Goal: Information Seeking & Learning: Learn about a topic

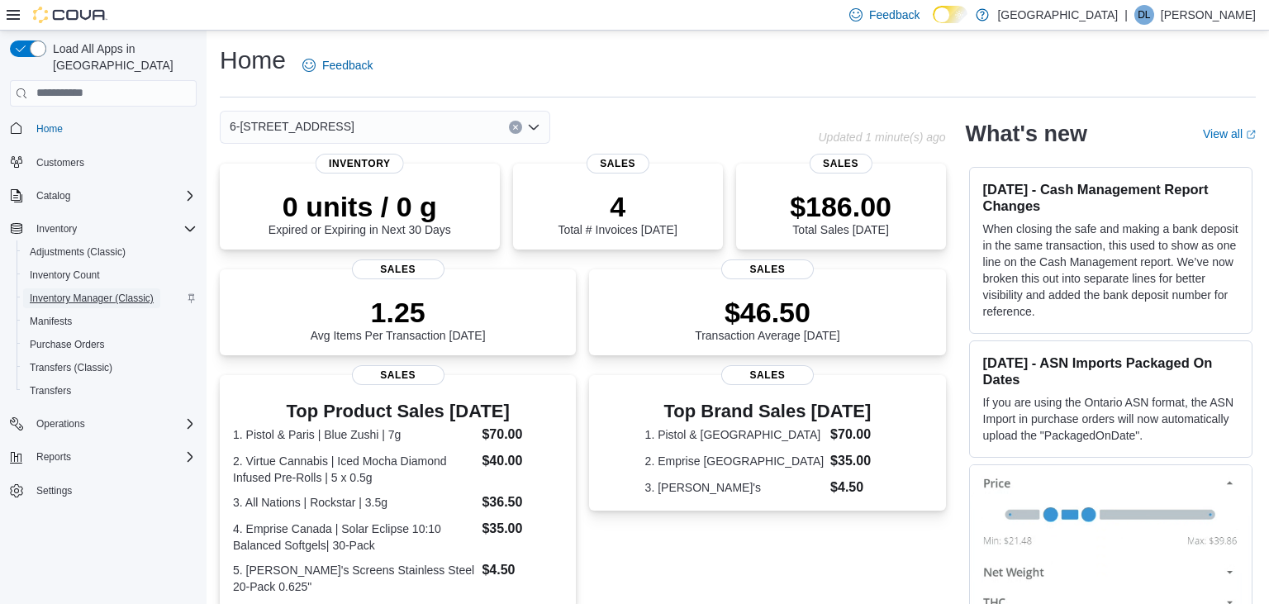
click at [120, 292] on span "Inventory Manager (Classic)" at bounding box center [92, 298] width 124 height 13
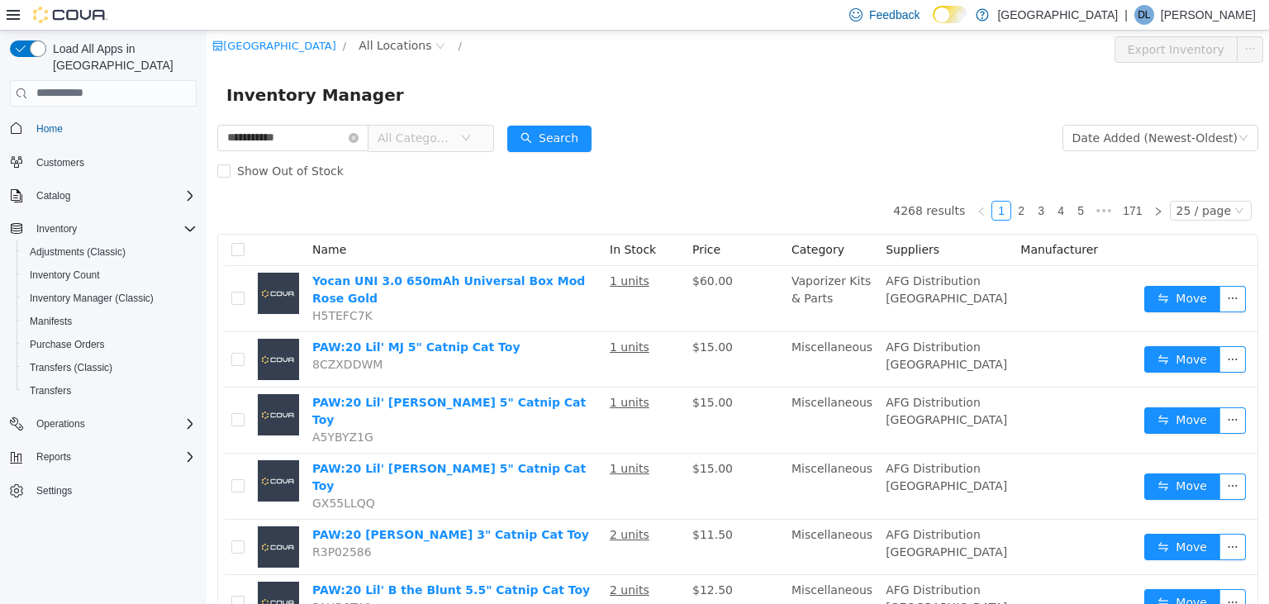
type input "**********"
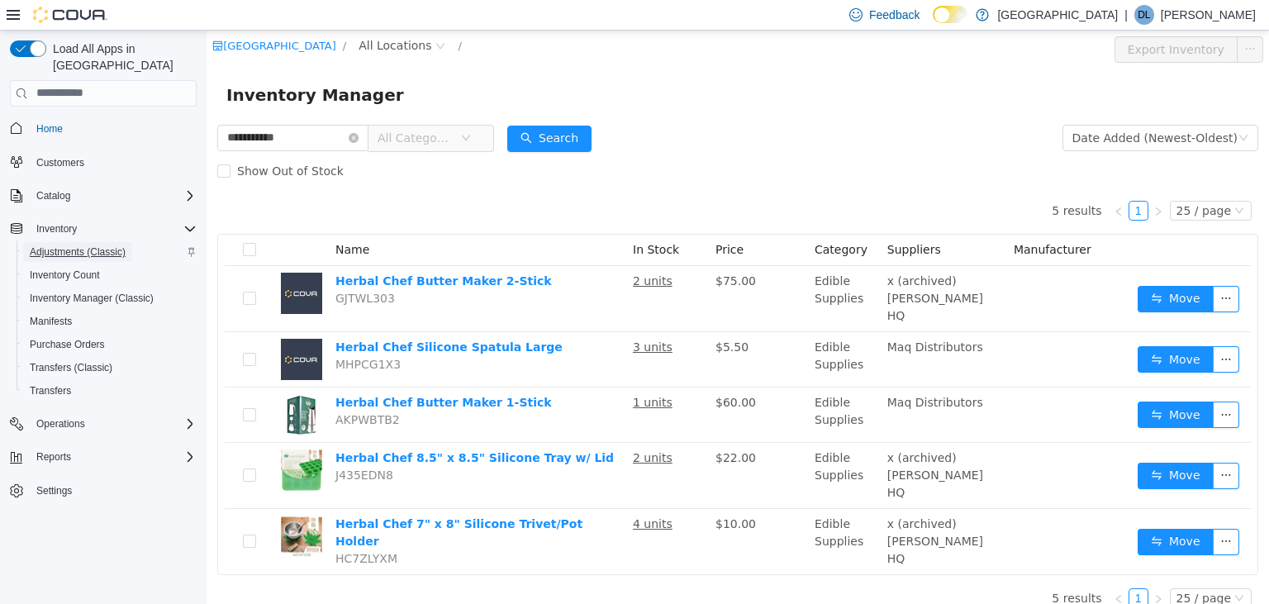
click at [75, 245] on span "Adjustments (Classic)" at bounding box center [78, 251] width 96 height 13
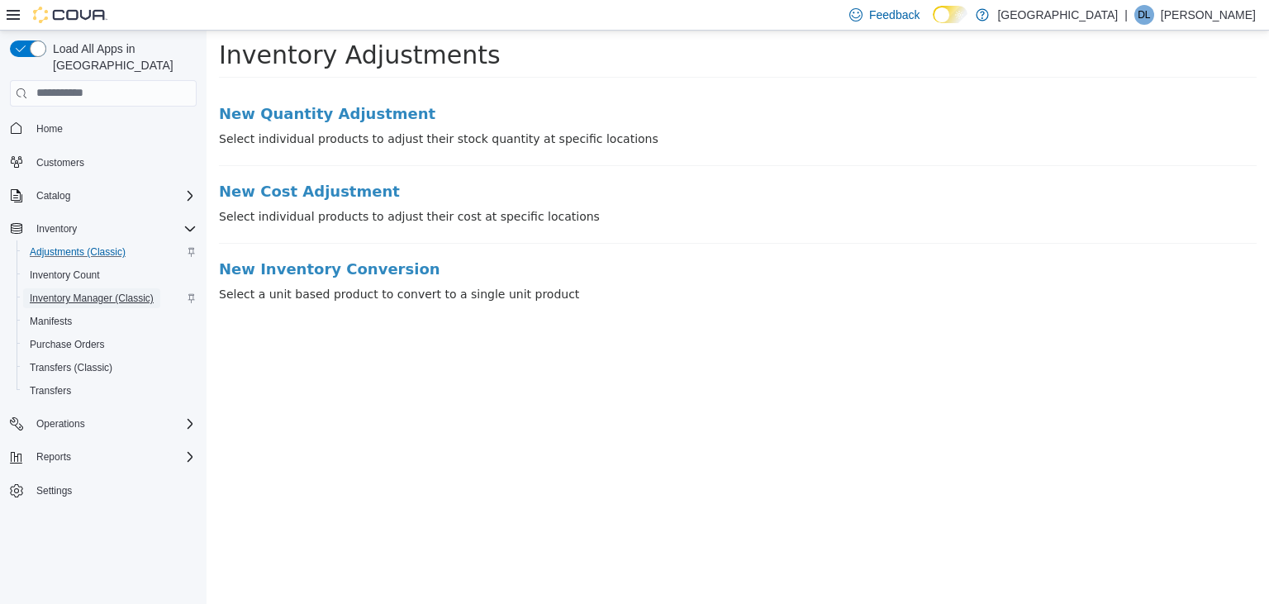
click at [68, 292] on span "Inventory Manager (Classic)" at bounding box center [92, 298] width 124 height 13
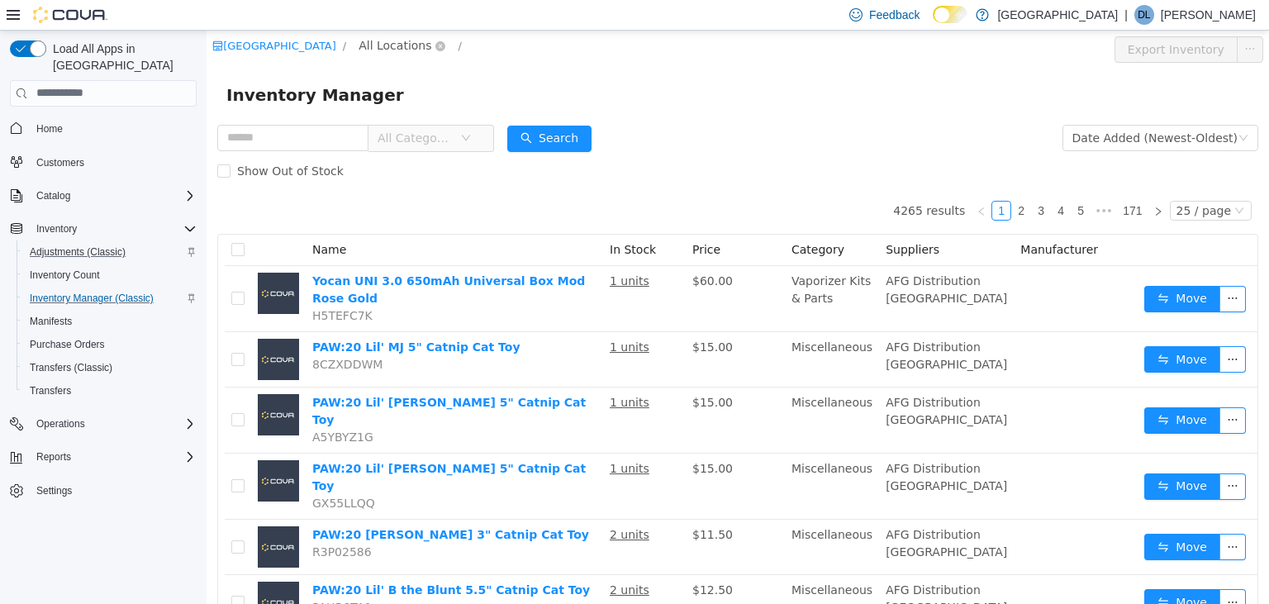
click at [428, 42] on span "All Locations" at bounding box center [395, 45] width 73 height 18
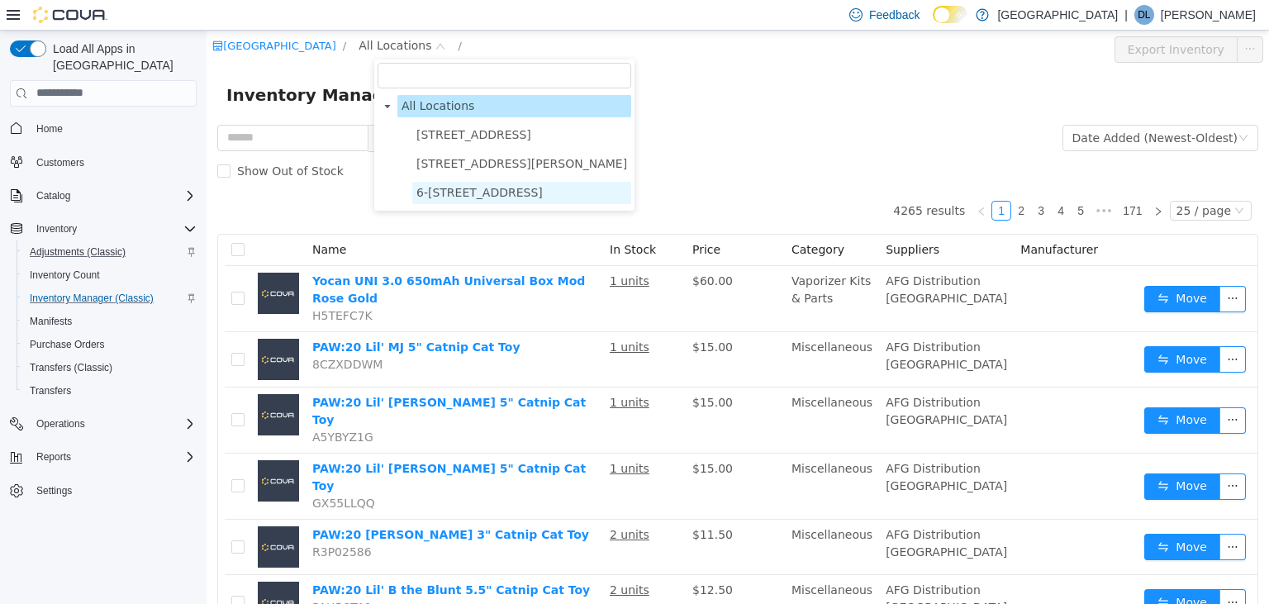
click at [447, 191] on span "6-4715 Trans Canada Hwy" at bounding box center [479, 191] width 126 height 13
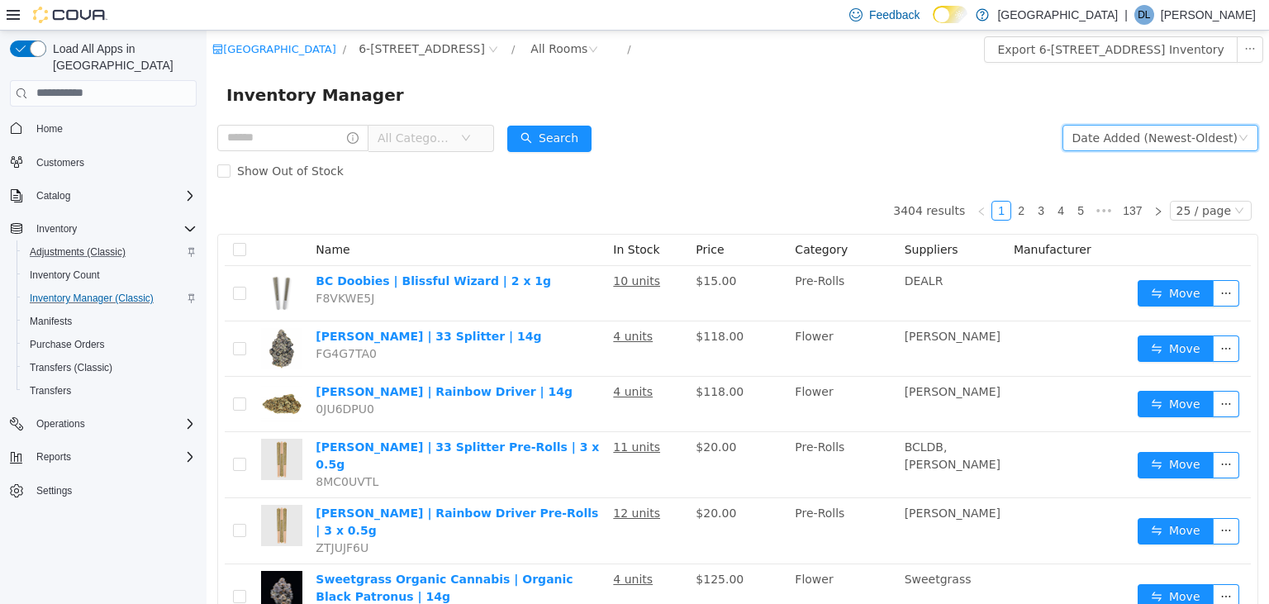
click at [1135, 141] on div "Date Added (Newest-Oldest)" at bounding box center [1155, 137] width 165 height 25
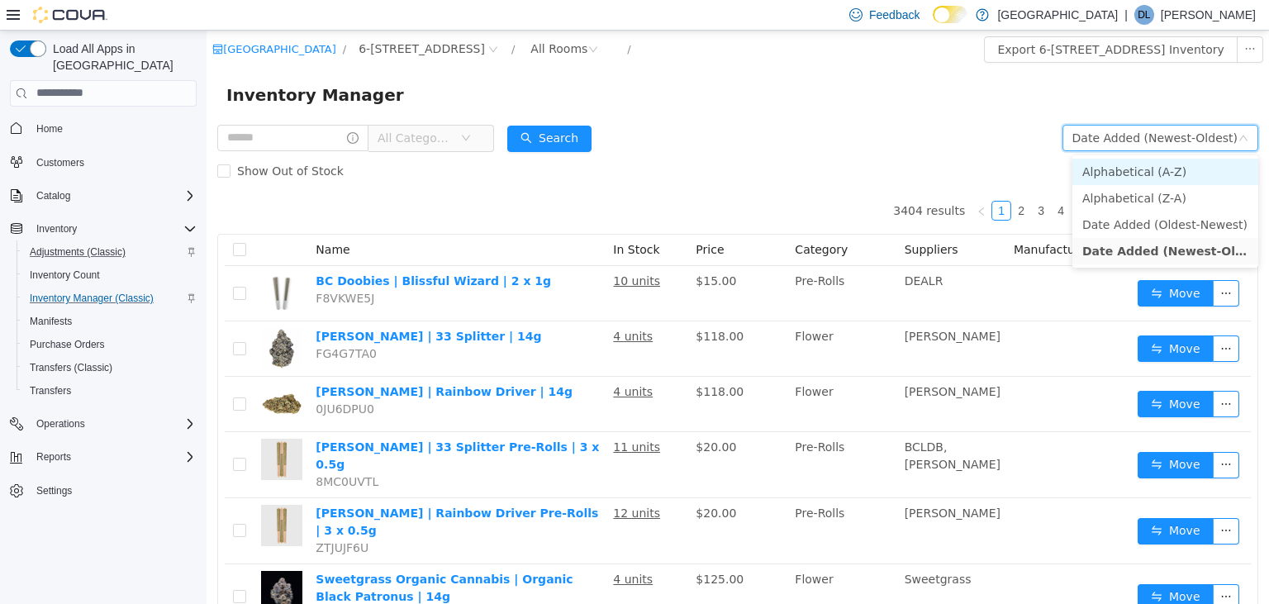
click at [1119, 169] on li "Alphabetical (A-Z)" at bounding box center [1166, 171] width 186 height 26
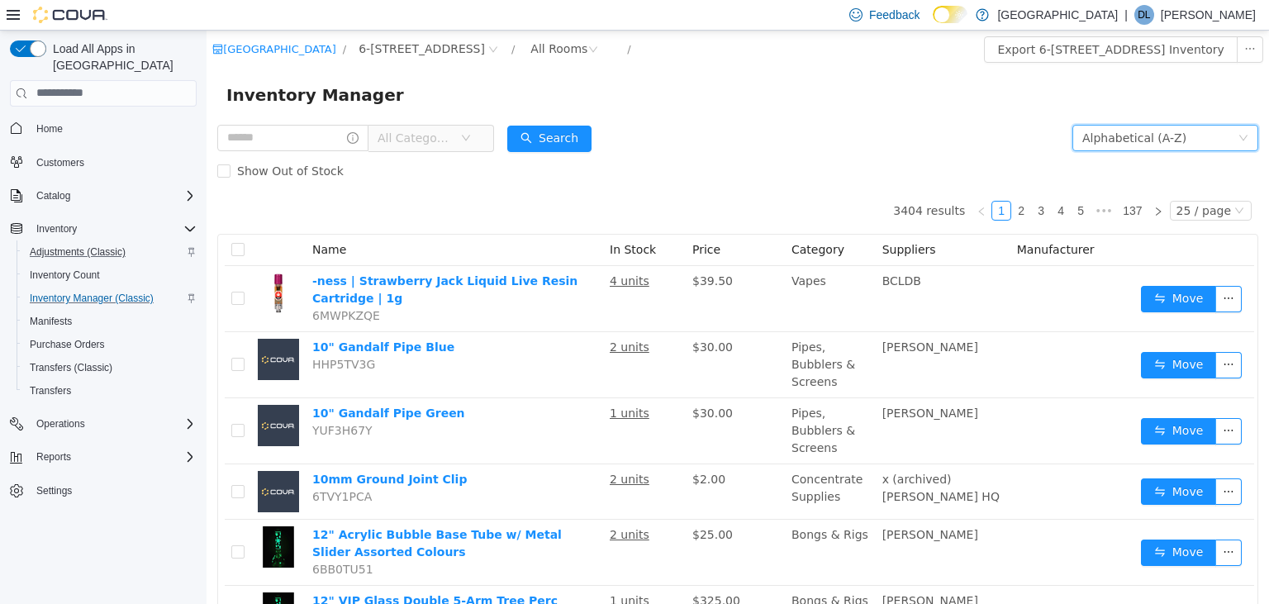
click at [453, 137] on span "All Categories" at bounding box center [415, 137] width 75 height 17
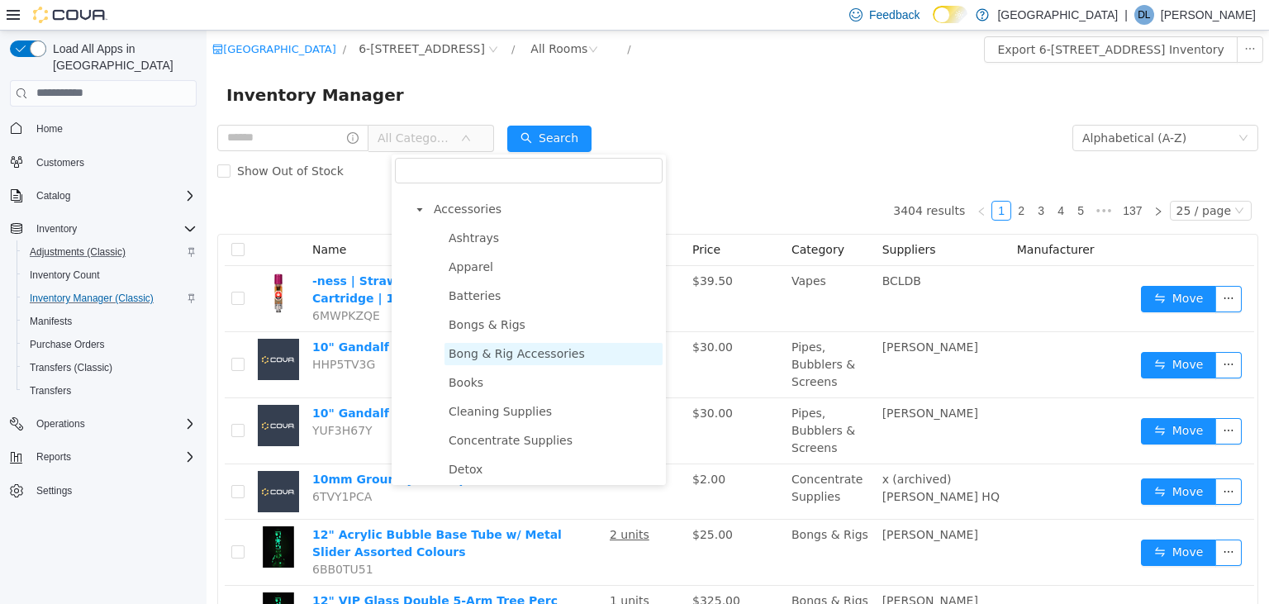
scroll to position [476, 0]
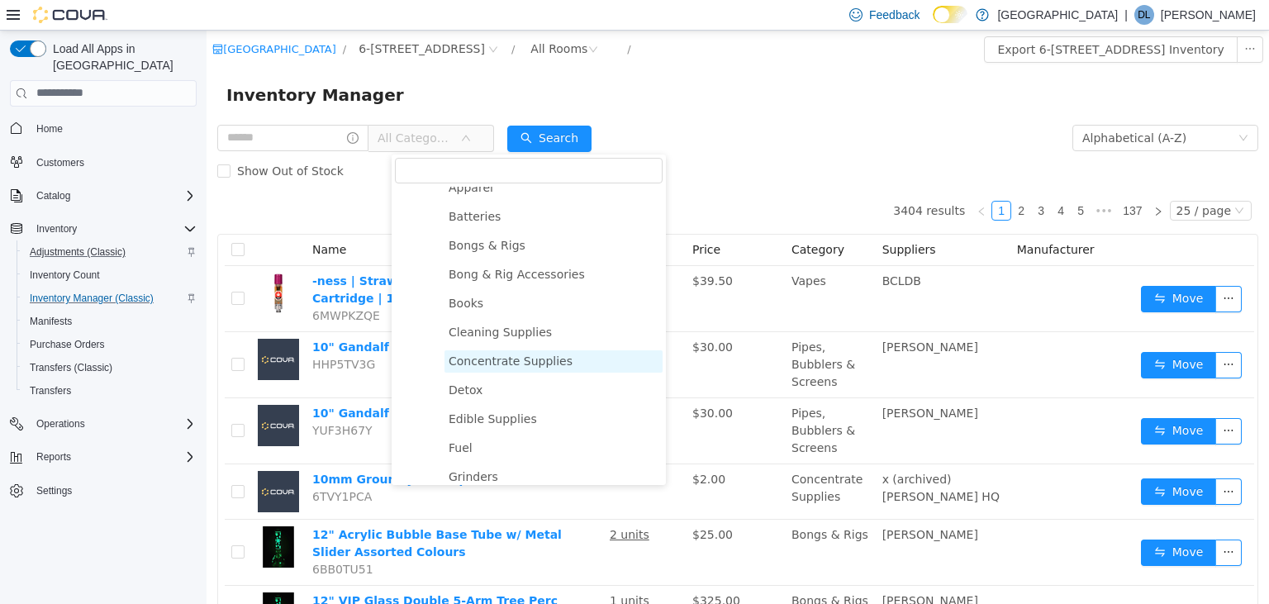
click at [521, 364] on span "Concentrate Supplies" at bounding box center [511, 360] width 124 height 13
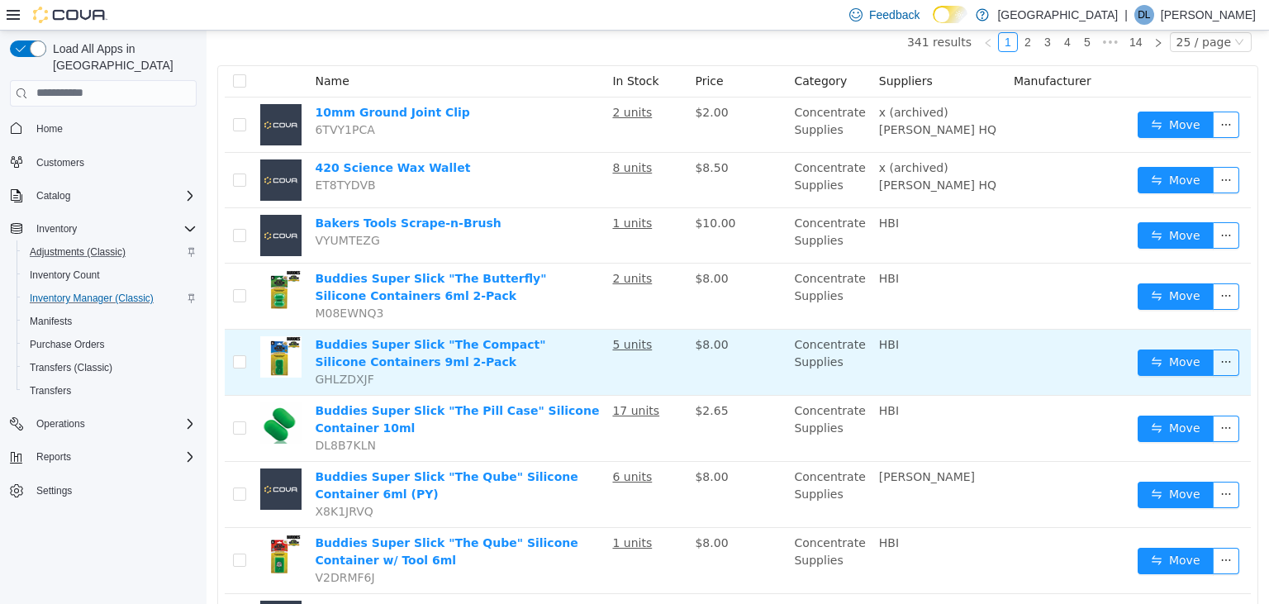
scroll to position [0, 0]
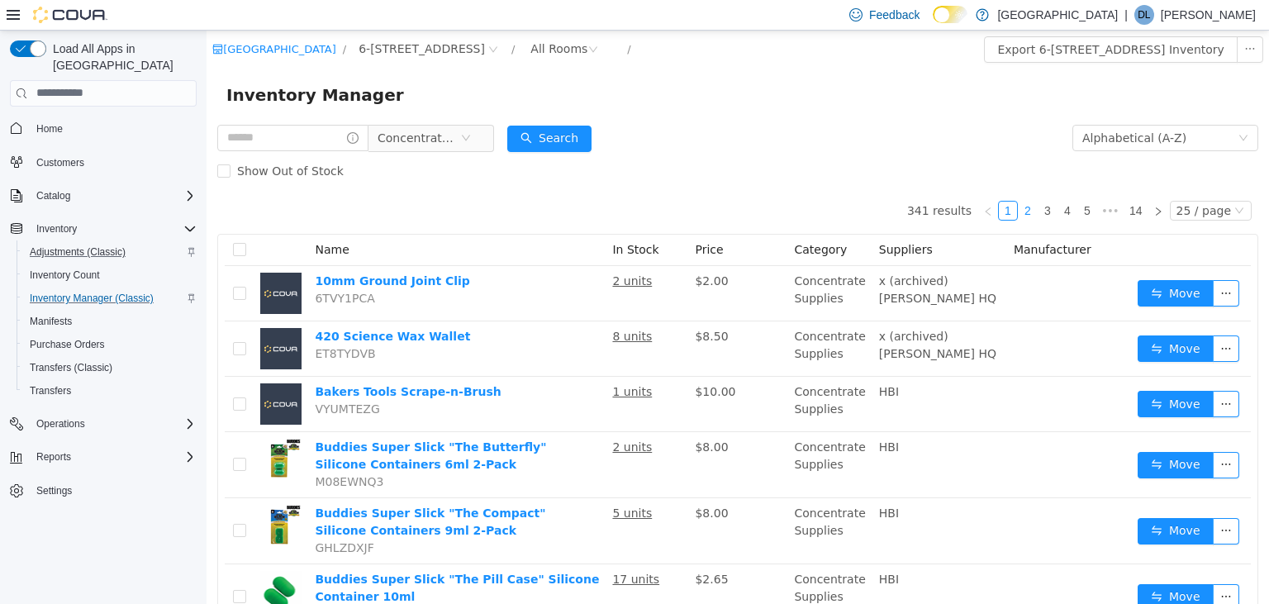
click at [1036, 212] on link "2" at bounding box center [1028, 210] width 18 height 18
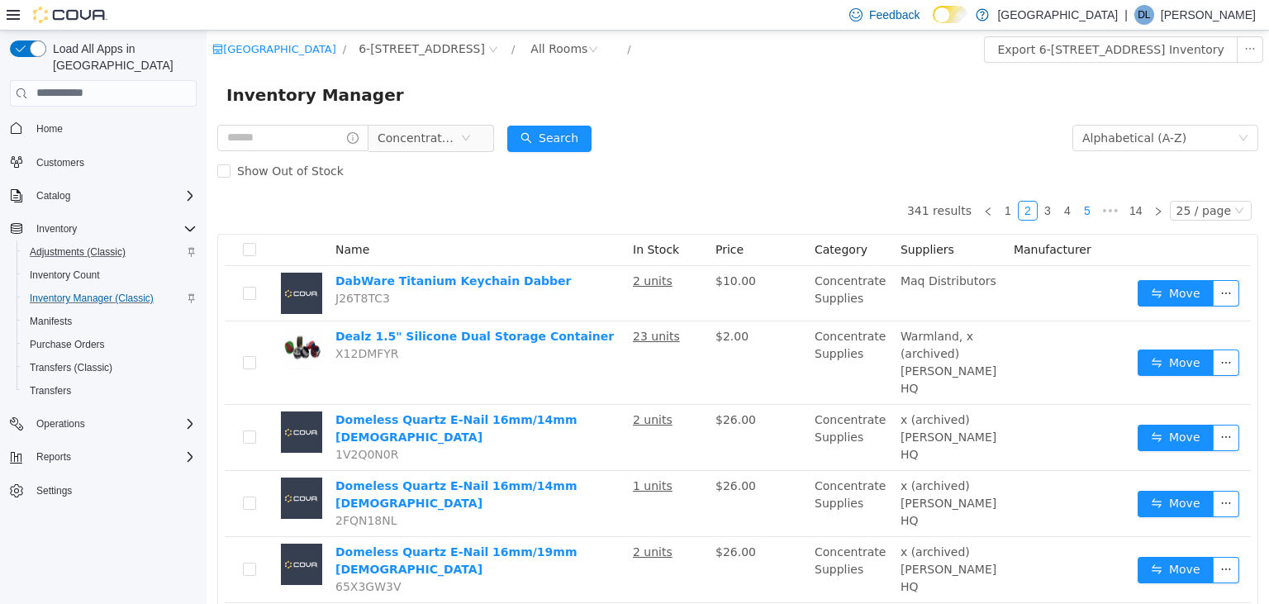
click at [1096, 213] on link "5" at bounding box center [1087, 210] width 18 height 18
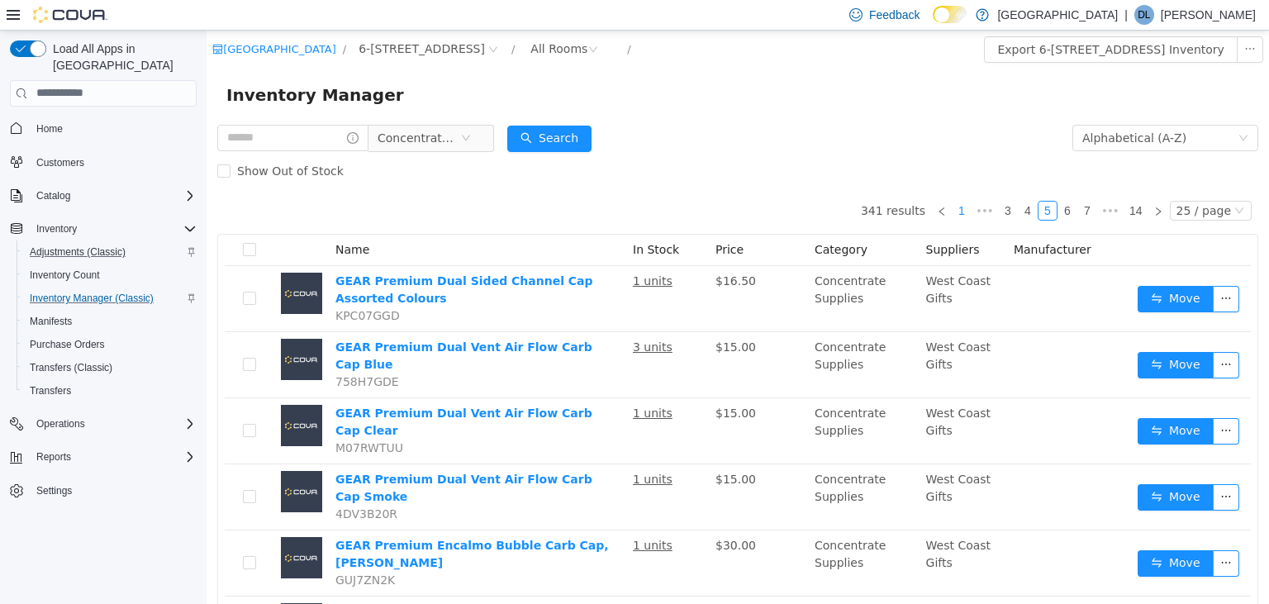
click at [968, 212] on link "1" at bounding box center [962, 210] width 18 height 18
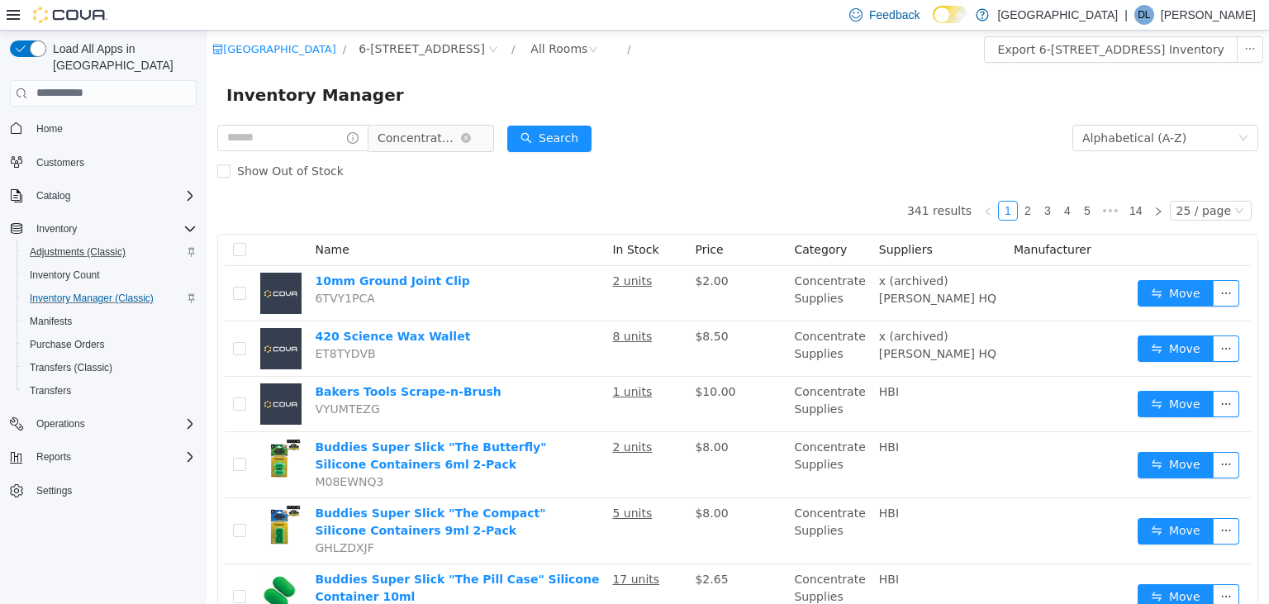
click at [460, 139] on span "Concentrate Supplies" at bounding box center [419, 137] width 83 height 25
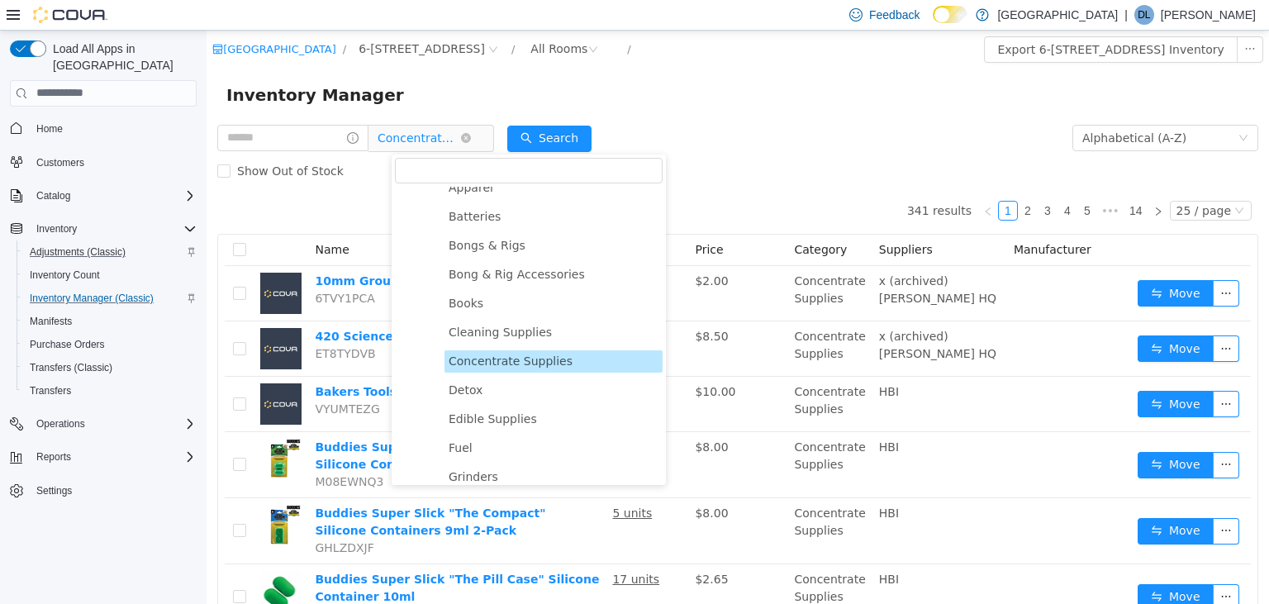
scroll to position [476, 0]
click at [471, 136] on icon "icon: close-circle" at bounding box center [466, 137] width 10 height 10
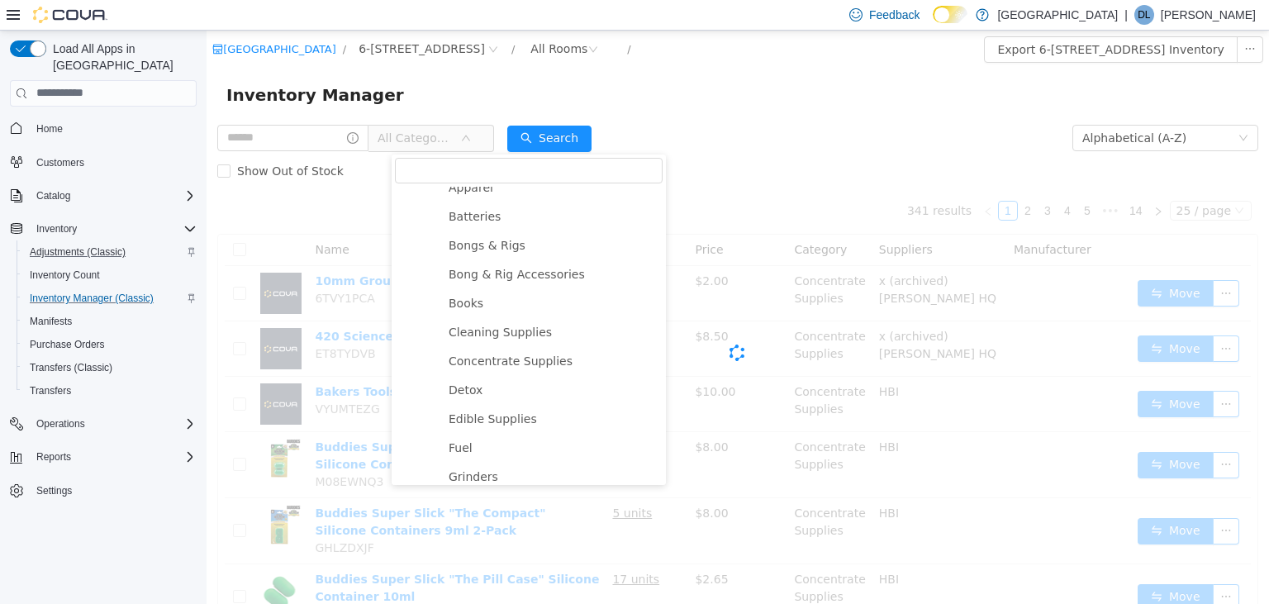
click at [451, 140] on span "All Categories" at bounding box center [415, 137] width 75 height 17
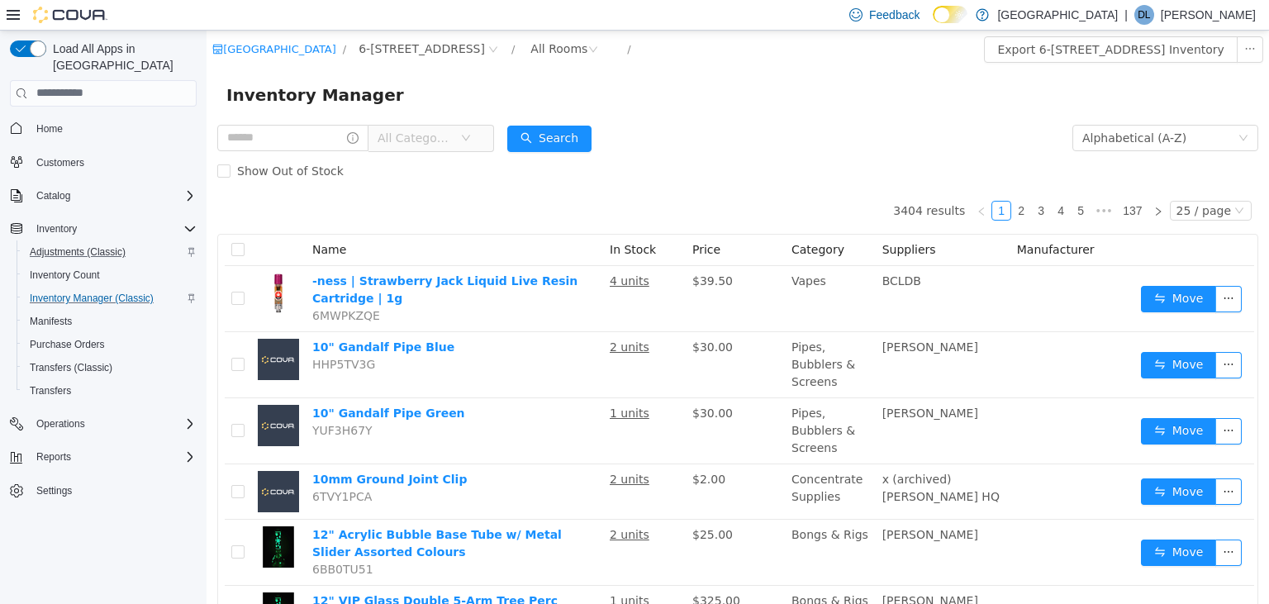
click at [451, 140] on span "All Categories" at bounding box center [415, 137] width 75 height 17
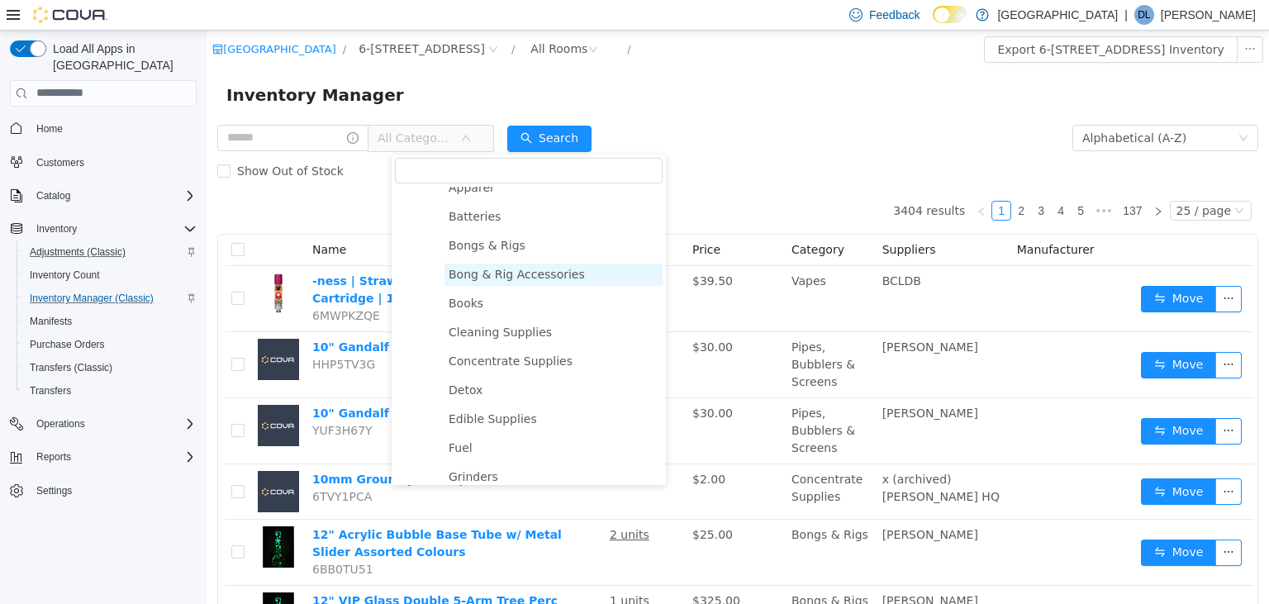
click at [494, 274] on span "Bong & Rig Accessories" at bounding box center [517, 273] width 136 height 13
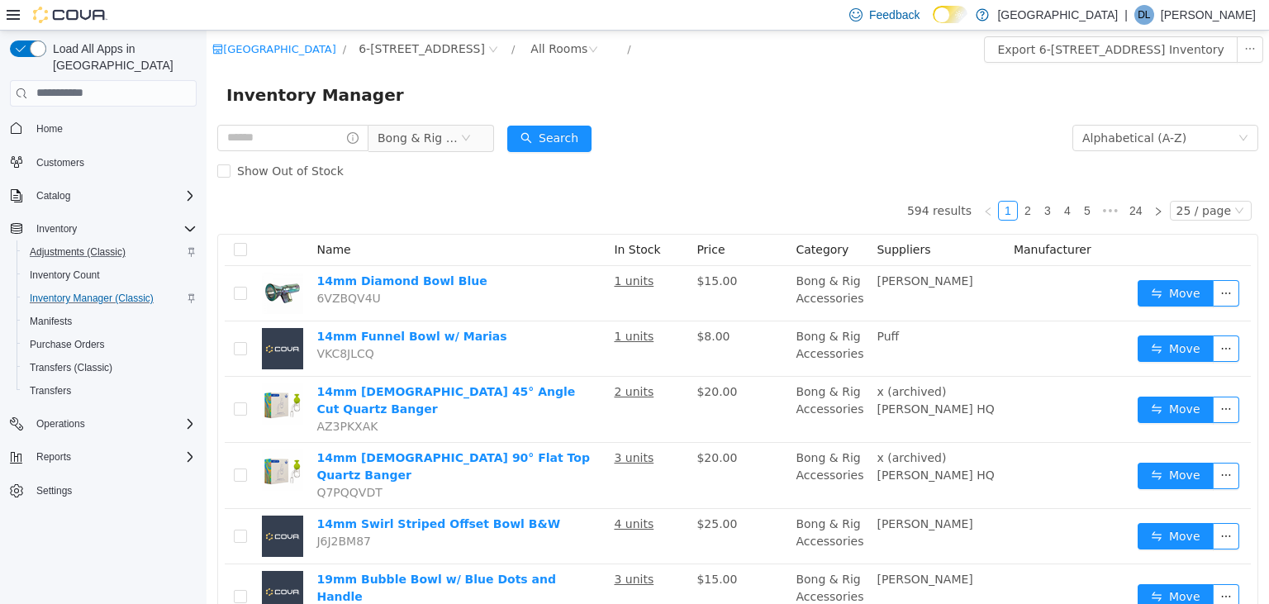
click at [721, 137] on form "Bong & Rig Accessories Alphabetical (A-Z) Search Show Out of Stock" at bounding box center [737, 154] width 1041 height 66
click at [471, 138] on icon "icon: close-circle" at bounding box center [466, 137] width 10 height 10
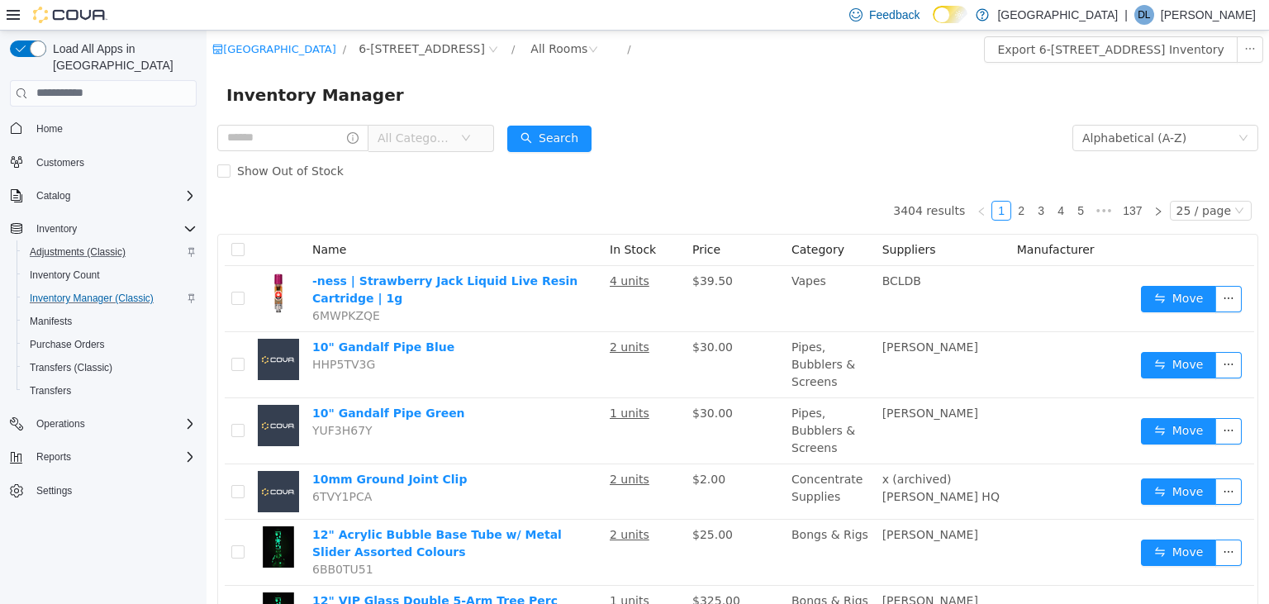
click at [453, 132] on span "All Categories" at bounding box center [415, 137] width 75 height 17
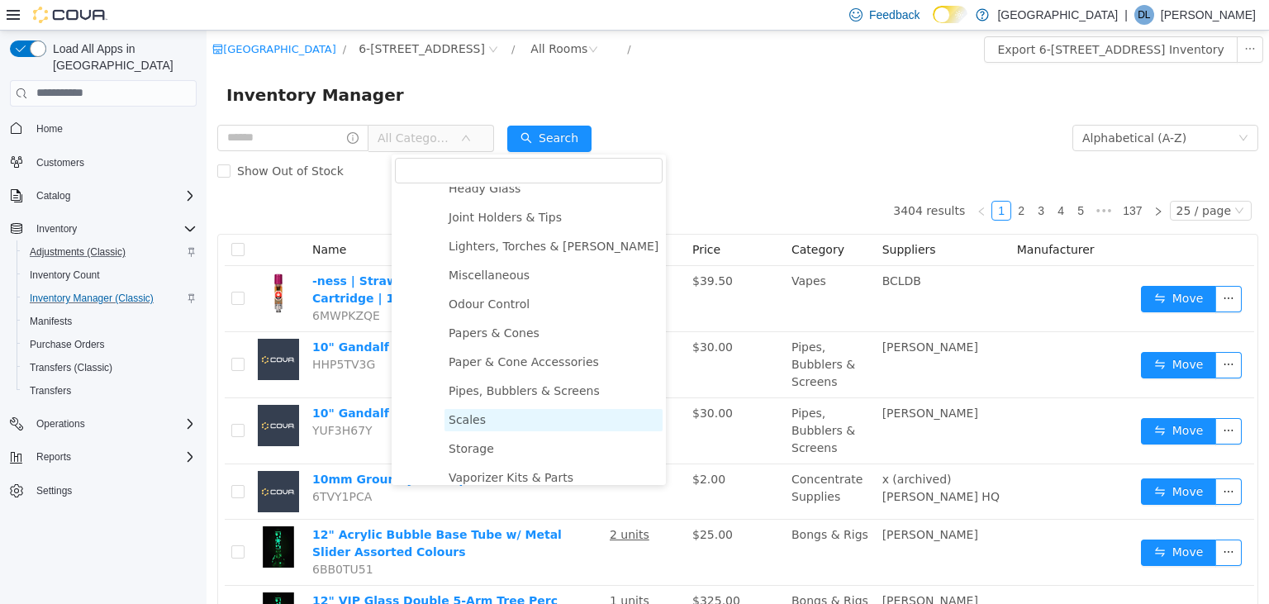
scroll to position [803, 0]
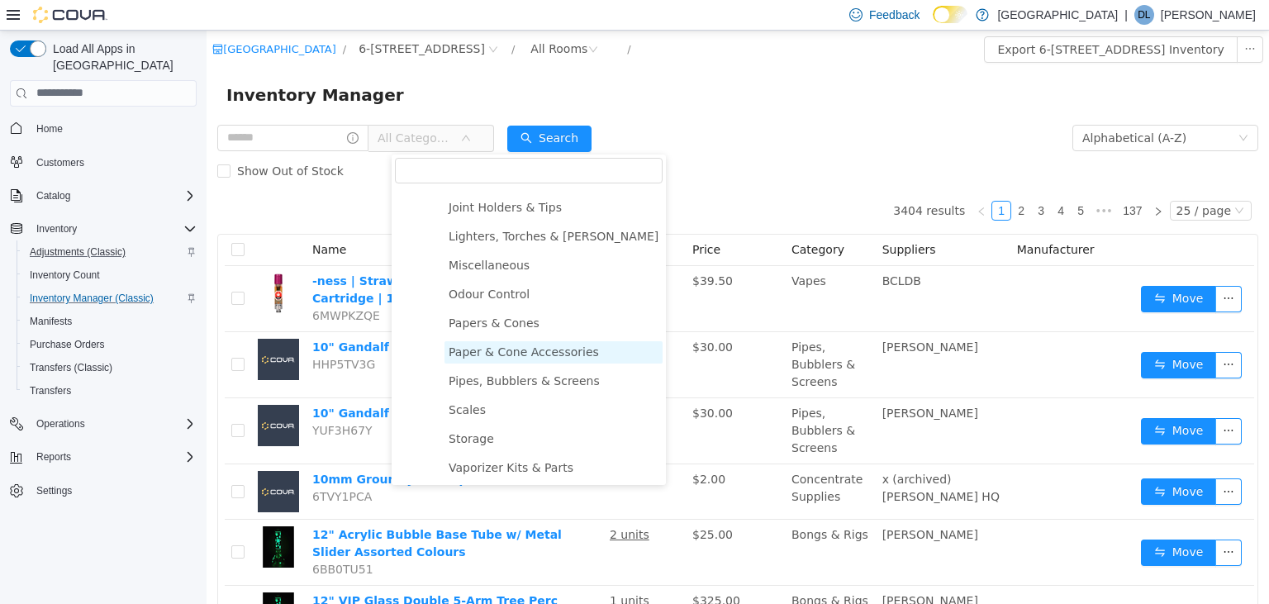
click at [518, 356] on span "Paper & Cone Accessories" at bounding box center [524, 351] width 150 height 13
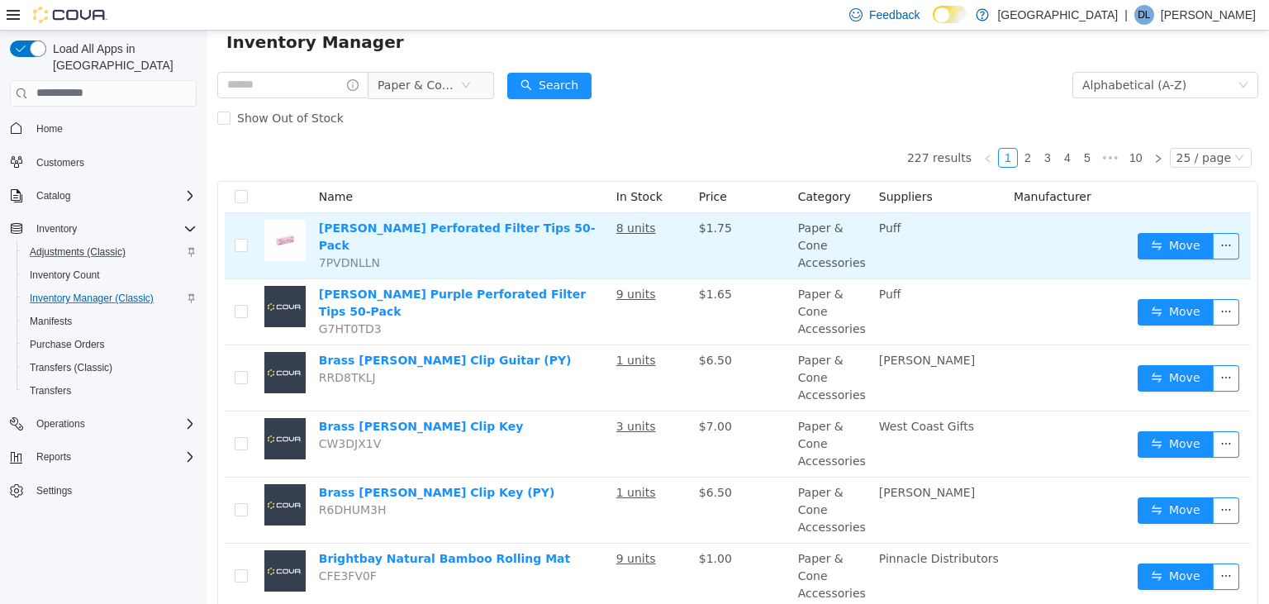
scroll to position [87, 0]
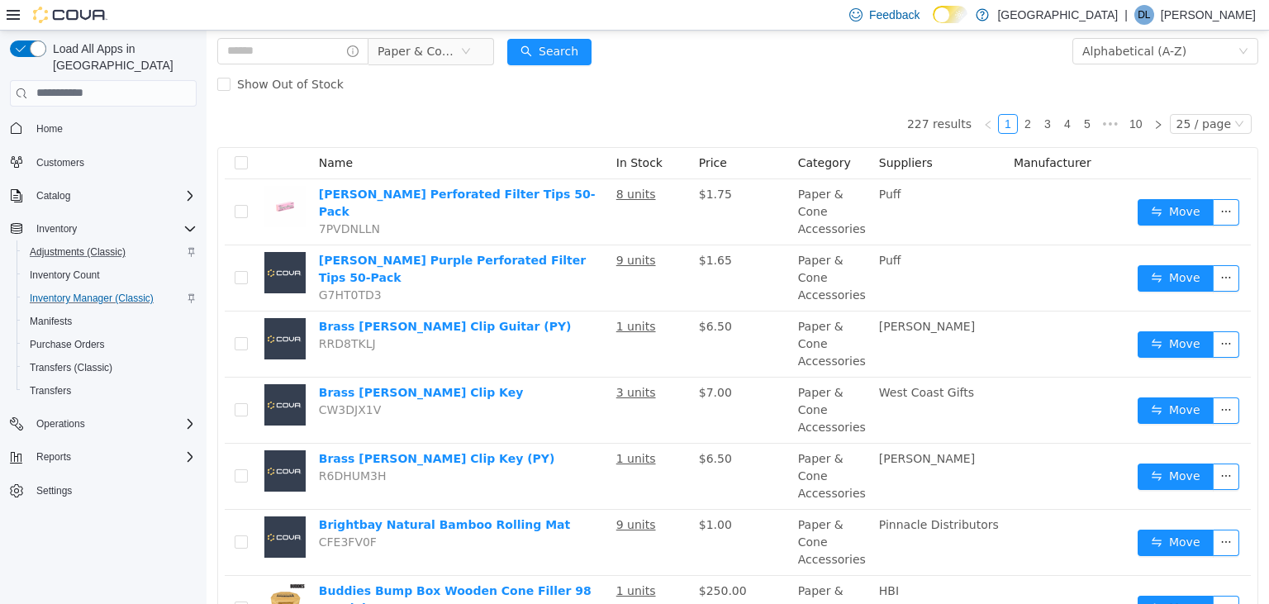
click at [471, 93] on div "Show Out of Stock" at bounding box center [737, 83] width 1041 height 33
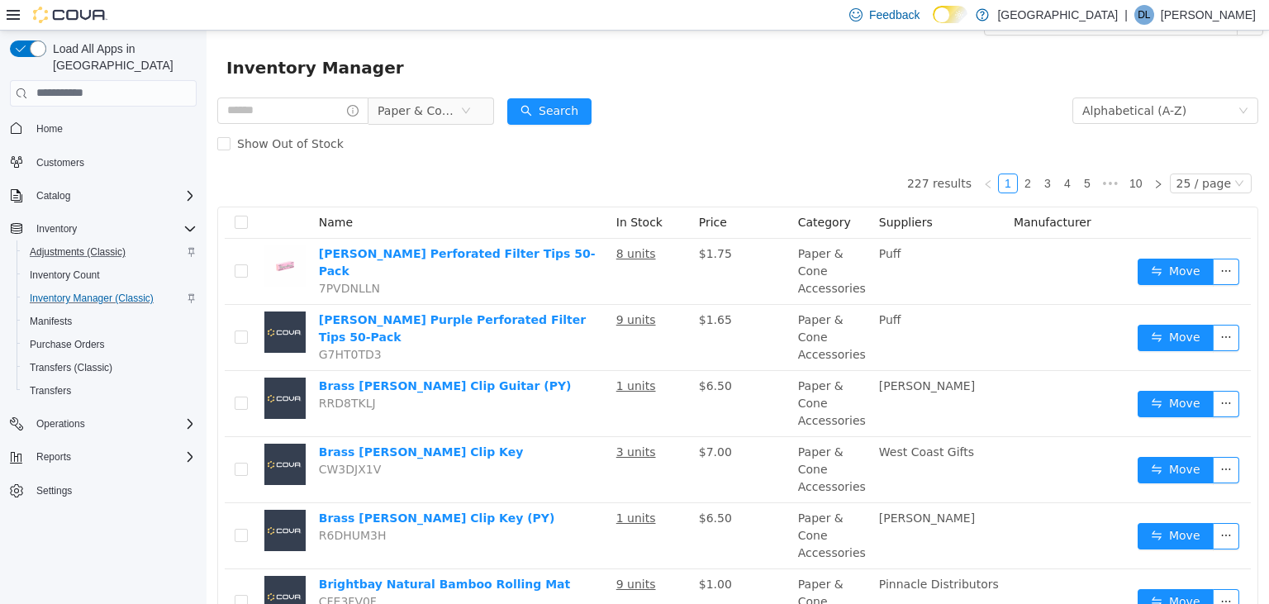
scroll to position [0, 0]
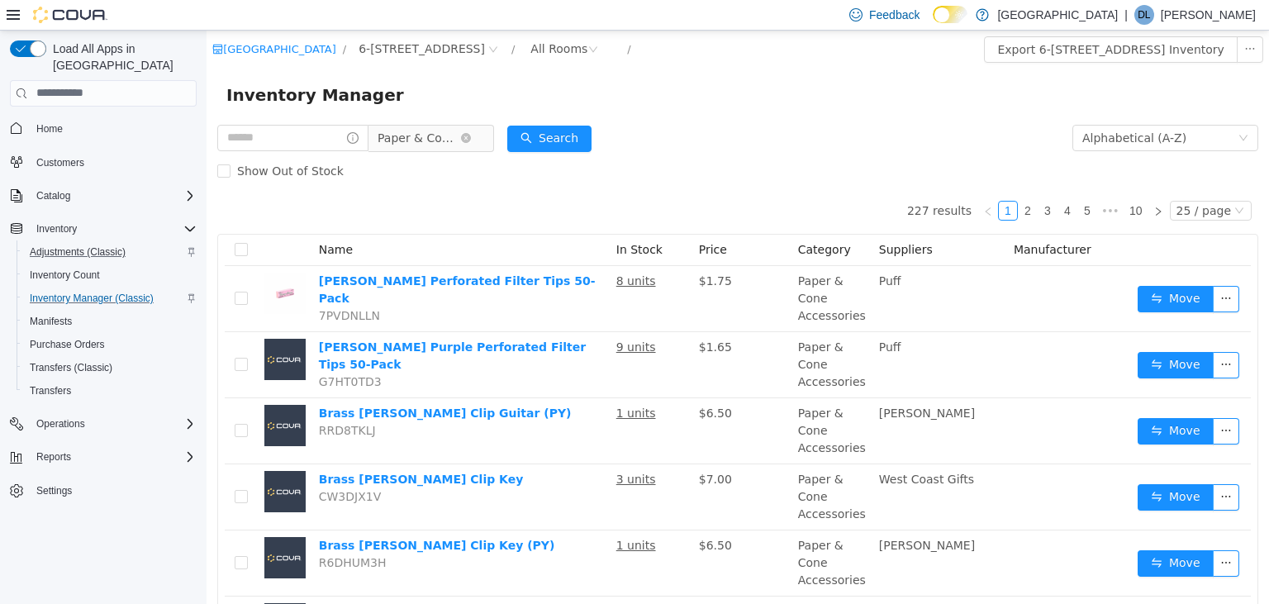
click at [481, 132] on span "Paper & Cone Accessories" at bounding box center [424, 137] width 113 height 26
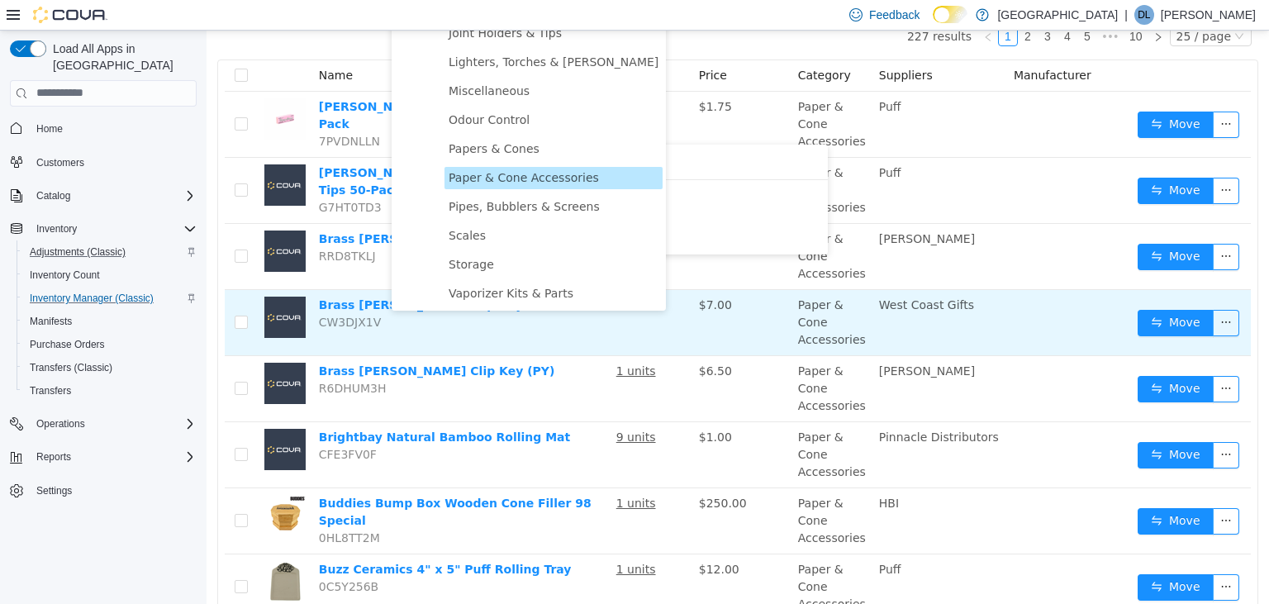
scroll to position [87, 0]
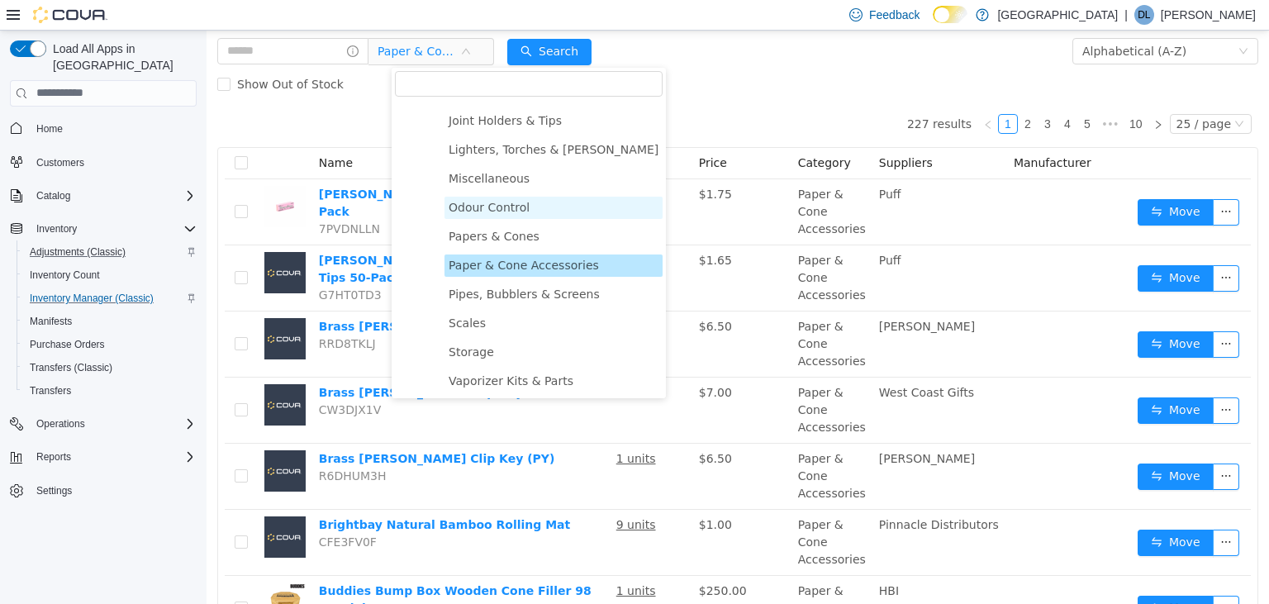
click at [486, 208] on span "Odour Control" at bounding box center [489, 206] width 81 height 13
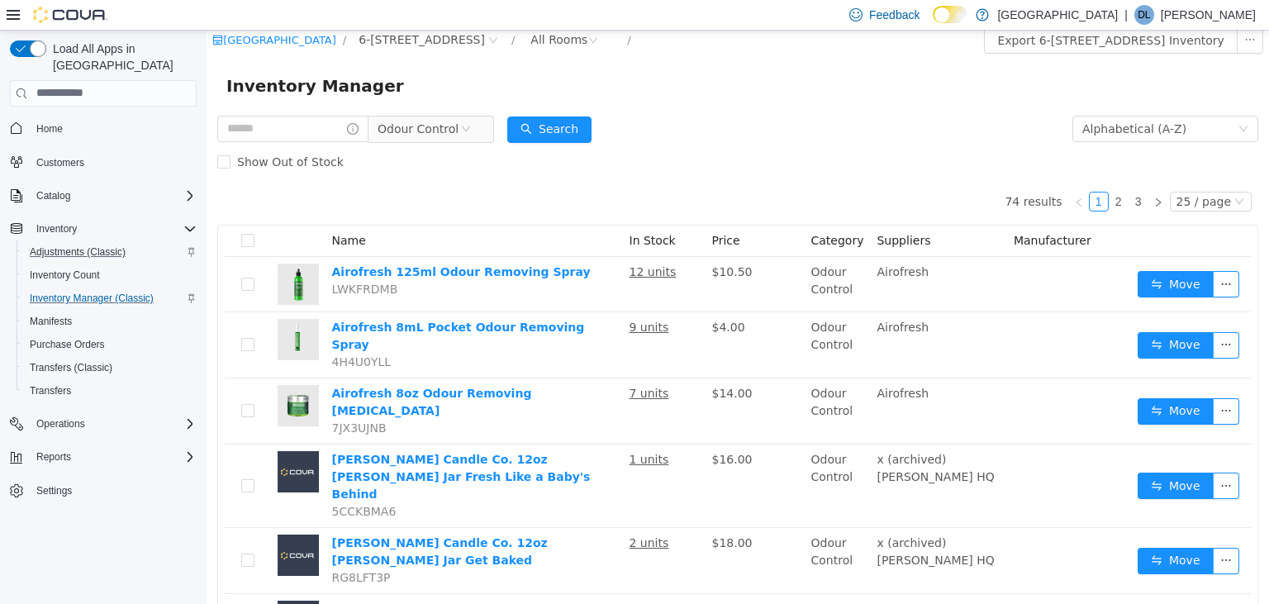
scroll to position [0, 0]
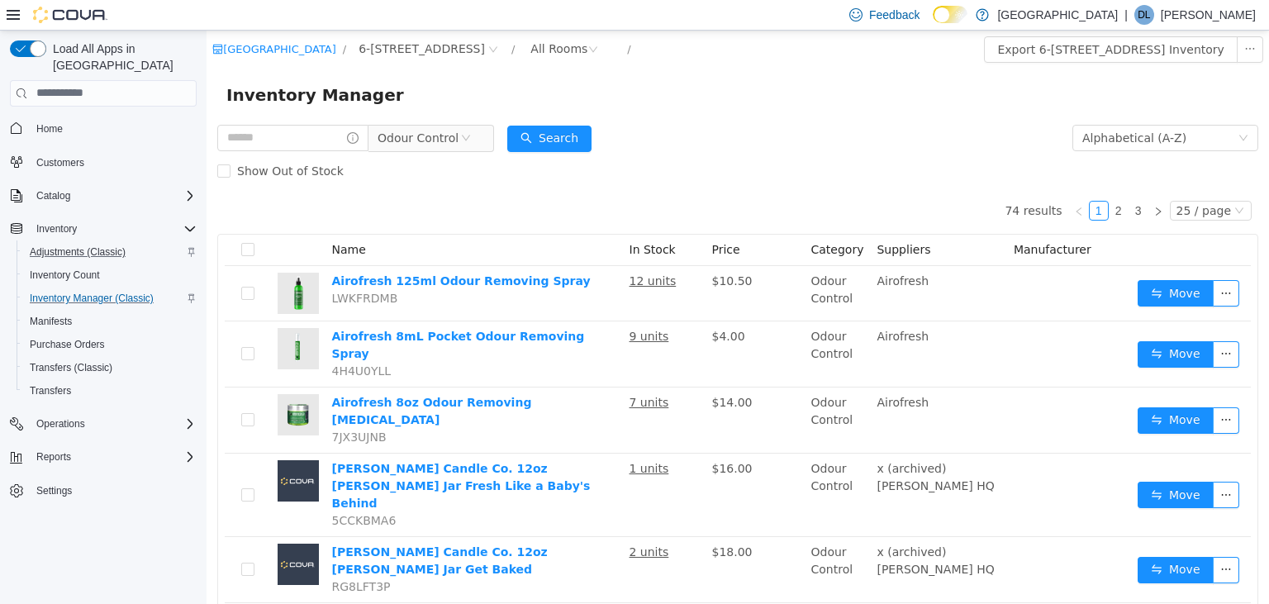
click at [769, 139] on form "Odour Control Alphabetical (A-Z) Search Show Out of Stock" at bounding box center [737, 154] width 1041 height 66
